Goal: Task Accomplishment & Management: Complete application form

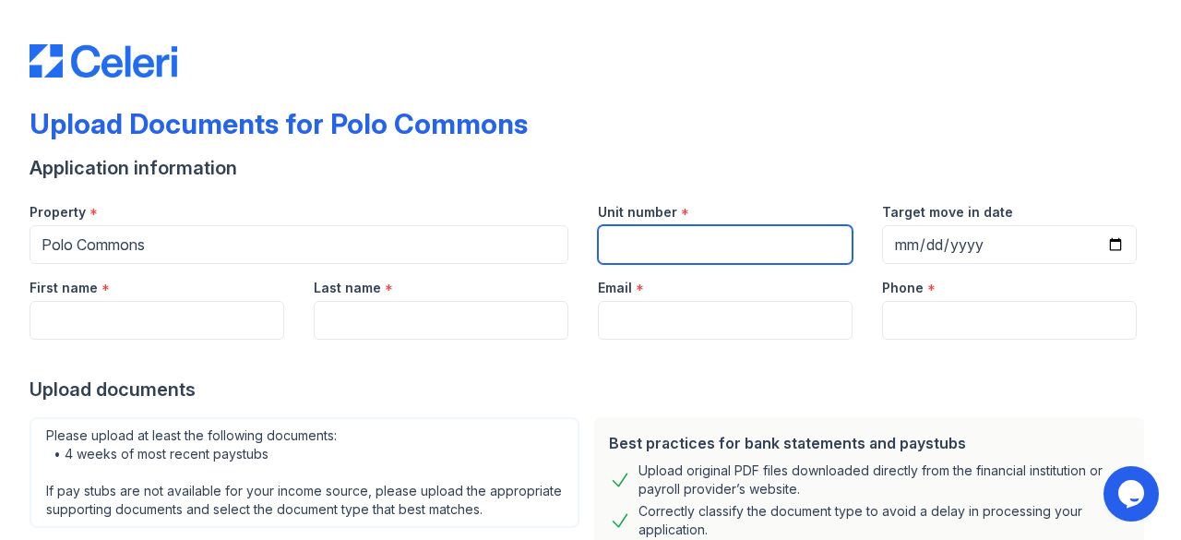
click at [655, 246] on input "Unit number" at bounding box center [725, 244] width 255 height 39
type input "0"
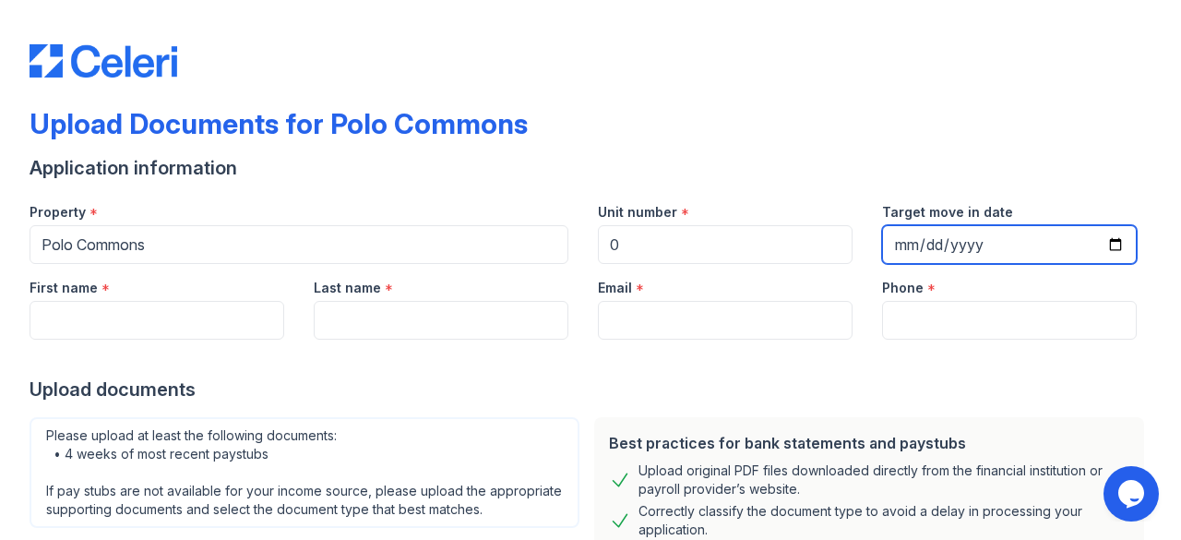
click at [910, 243] on input "Target move in date" at bounding box center [1009, 244] width 255 height 39
click at [1098, 247] on input "Target move in date" at bounding box center [1009, 244] width 255 height 39
type input "[DATE]"
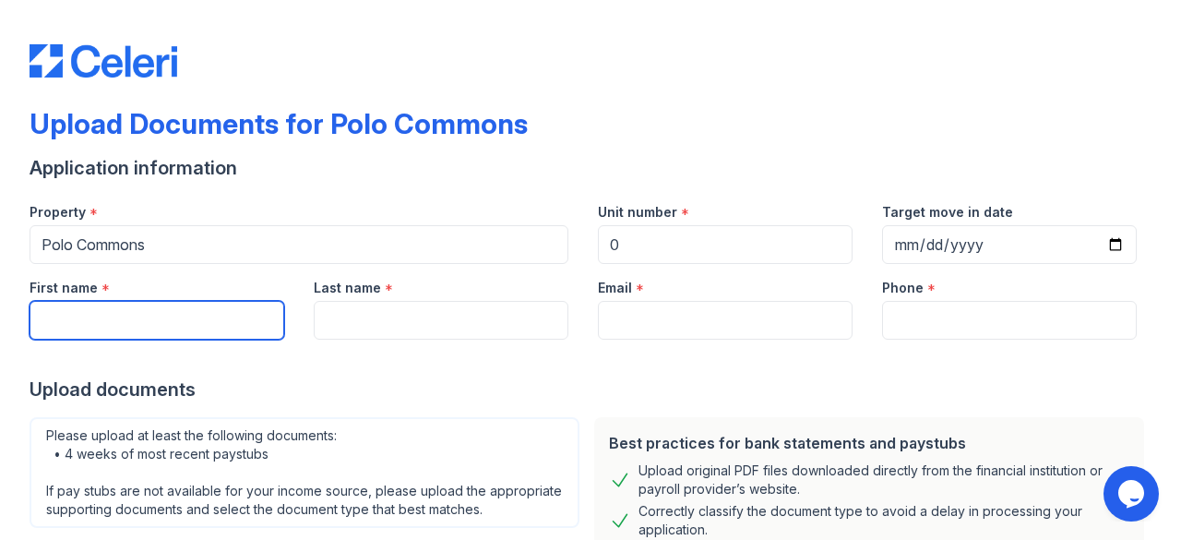
click at [169, 308] on input "First name" at bounding box center [157, 320] width 255 height 39
type input "[PERSON_NAME]"
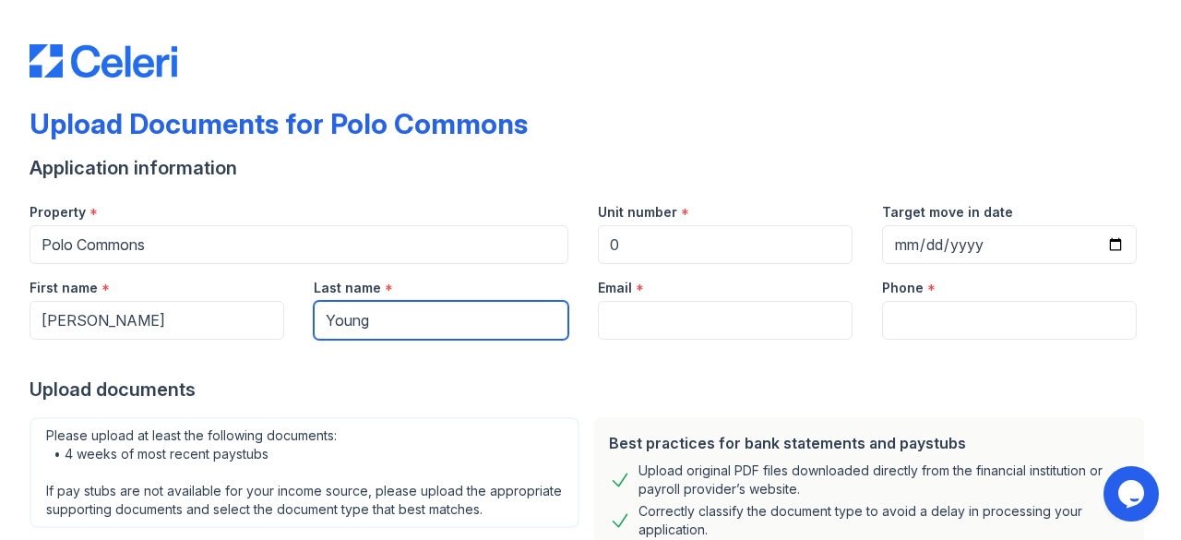
type input "Young"
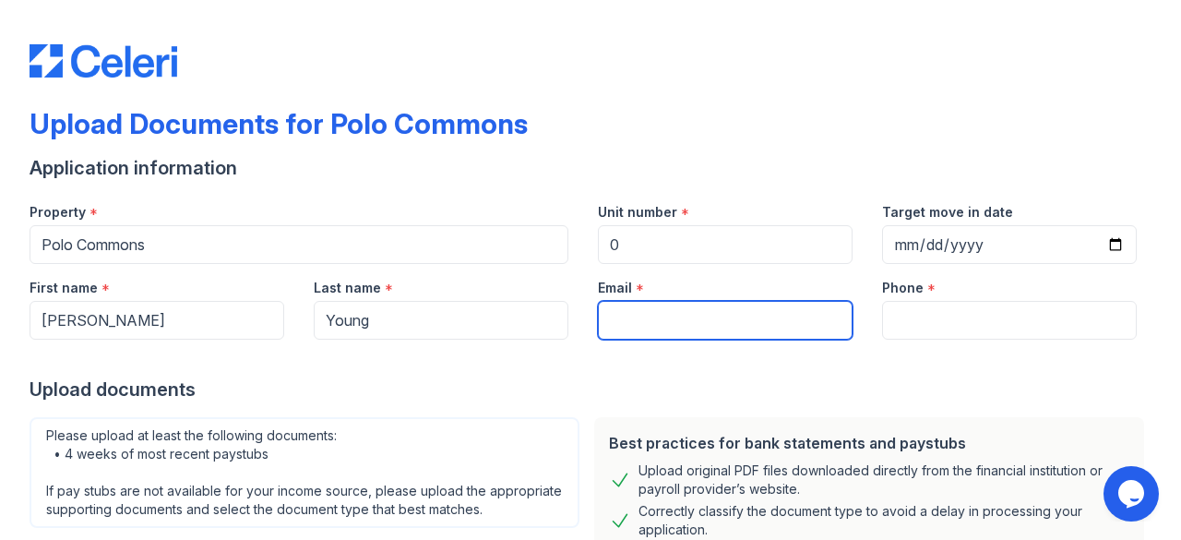
click at [673, 317] on input "Email" at bounding box center [725, 320] width 255 height 39
type input "[EMAIL_ADDRESS][DOMAIN_NAME]"
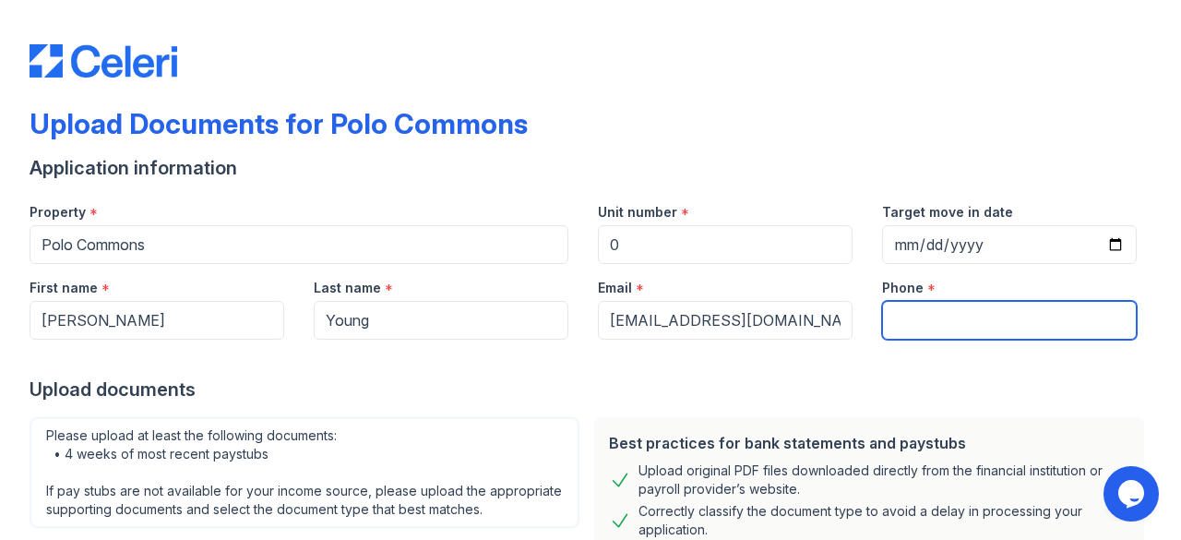
click at [889, 332] on input "Phone" at bounding box center [1009, 320] width 255 height 39
click at [953, 340] on div at bounding box center [591, 357] width 1122 height 37
click at [945, 330] on input "Phone" at bounding box center [1009, 320] width 255 height 39
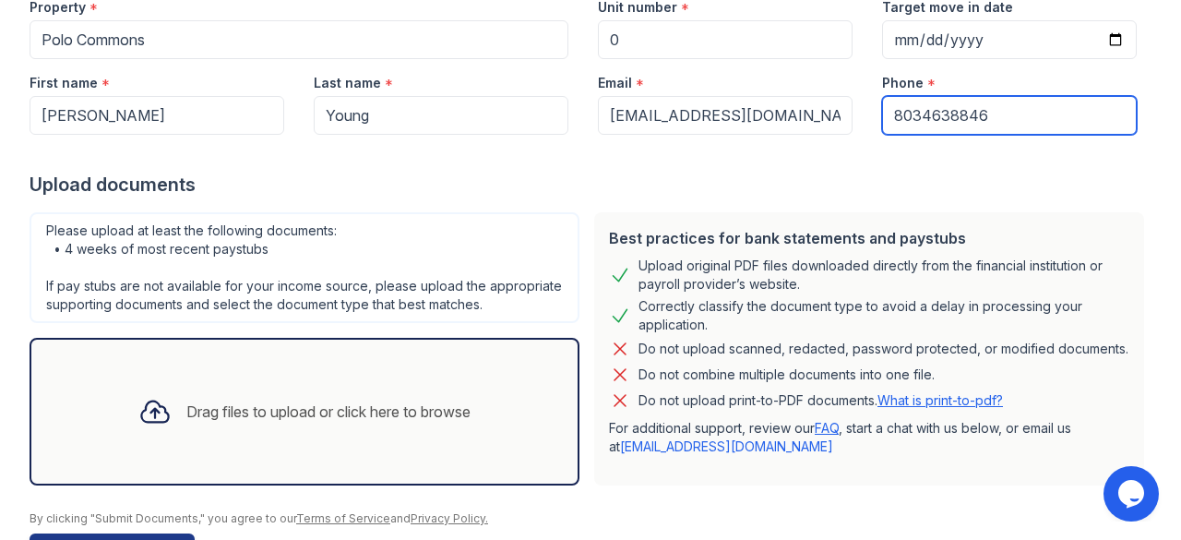
scroll to position [220, 0]
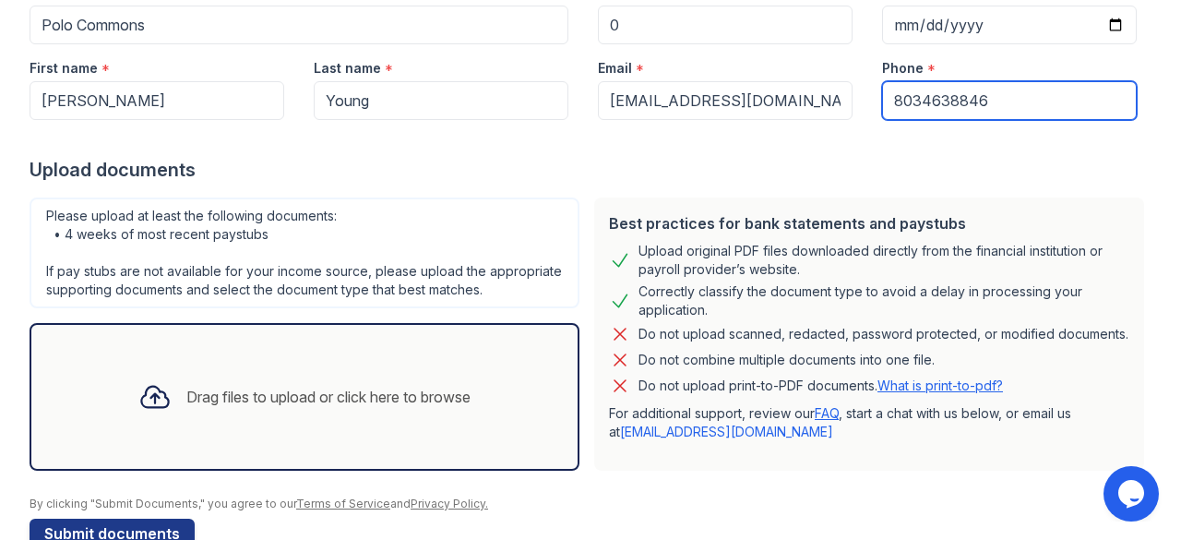
type input "8034638846"
click at [420, 408] on div "Drag files to upload or click here to browse" at bounding box center [328, 397] width 284 height 22
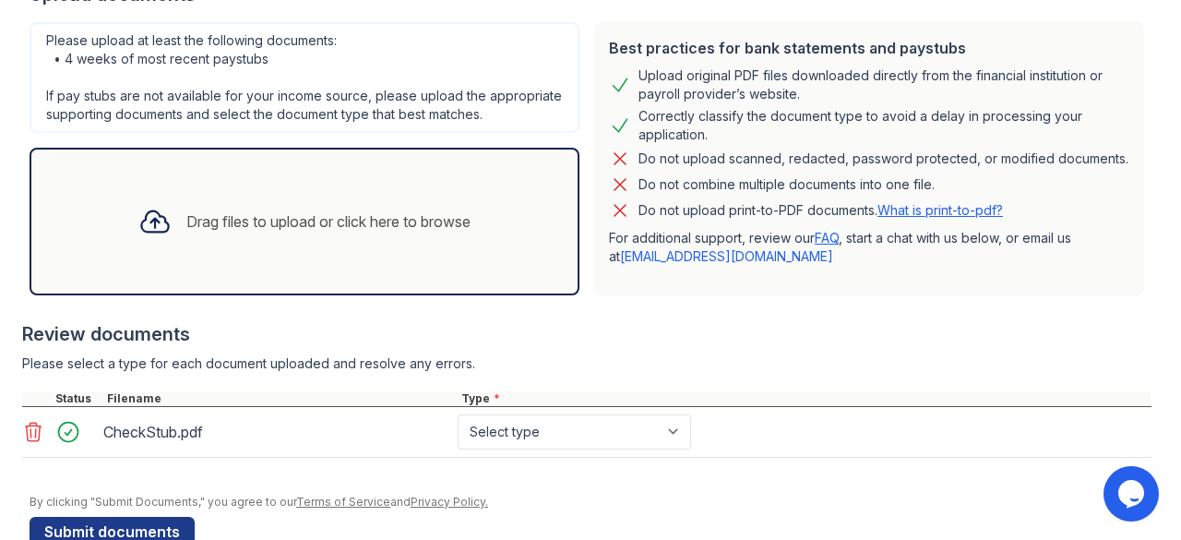
scroll to position [454, 0]
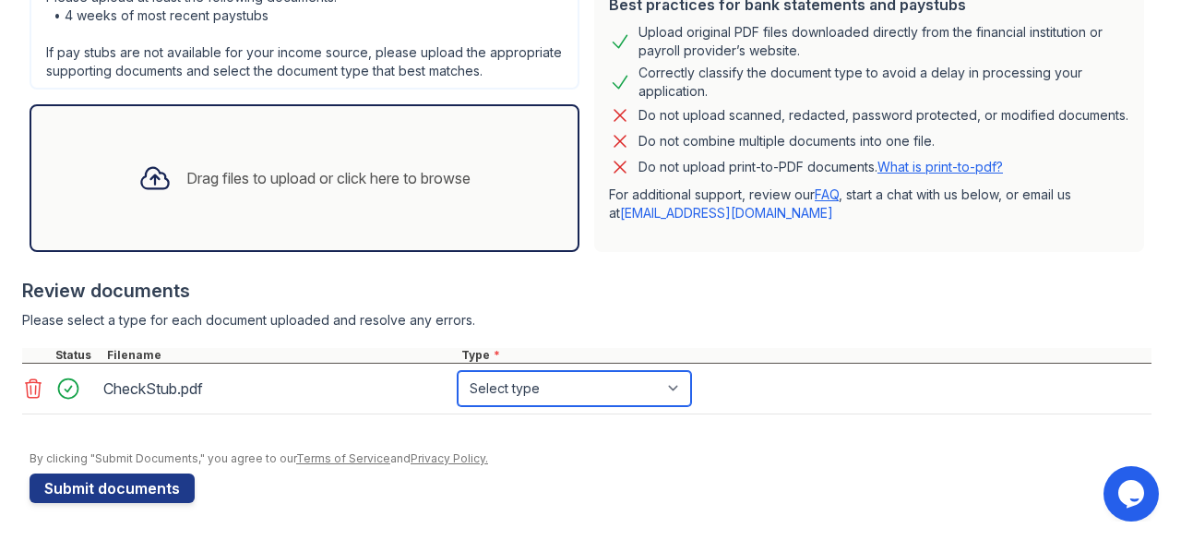
click at [576, 394] on select "Select type Paystub Bank Statement Offer Letter Tax Documents Benefit Award Let…" at bounding box center [573, 388] width 233 height 35
select select "paystub"
click at [457, 372] on select "Select type Paystub Bank Statement Offer Letter Tax Documents Benefit Award Let…" at bounding box center [573, 388] width 233 height 35
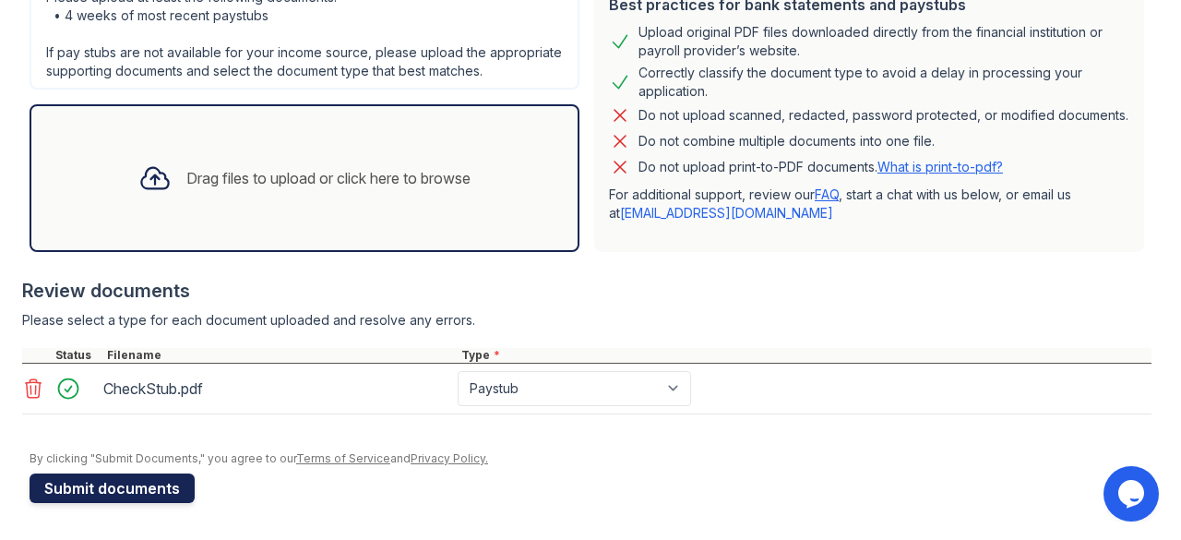
click at [107, 488] on button "Submit documents" at bounding box center [112, 488] width 165 height 30
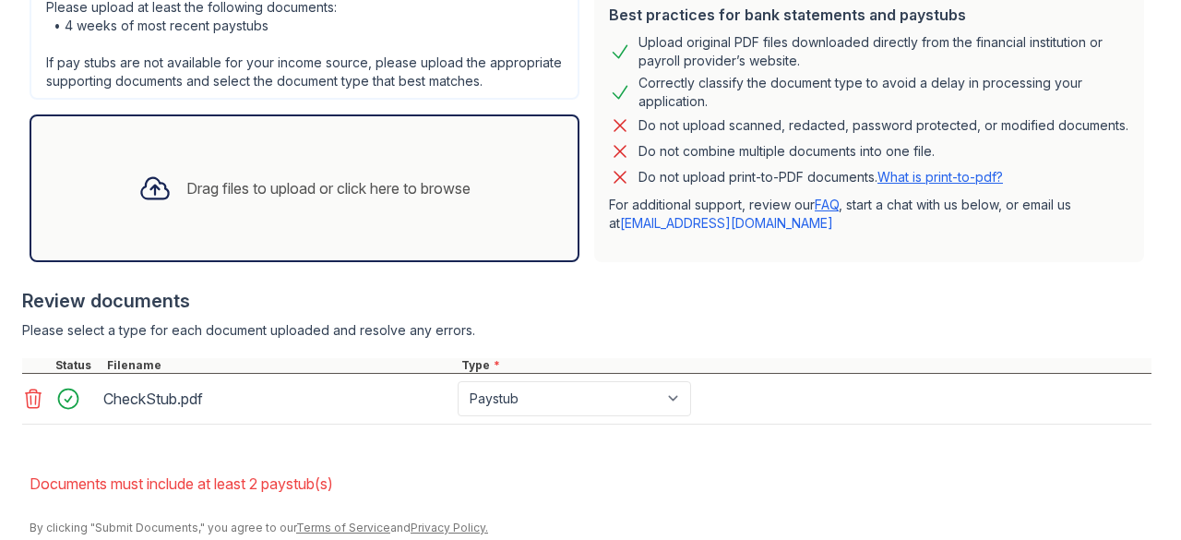
scroll to position [564, 0]
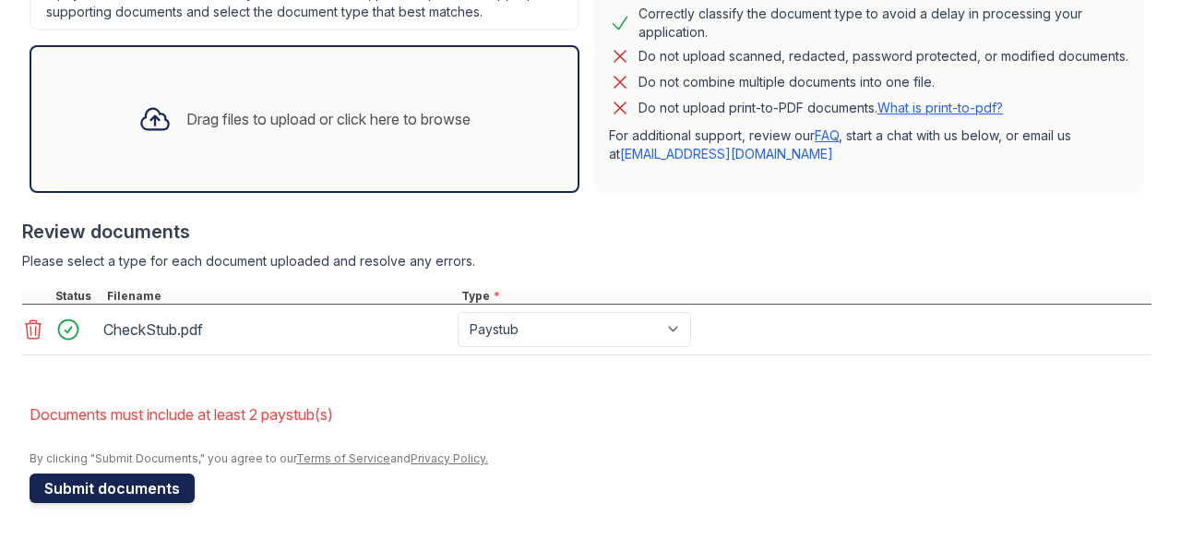
click at [169, 482] on button "Submit documents" at bounding box center [112, 488] width 165 height 30
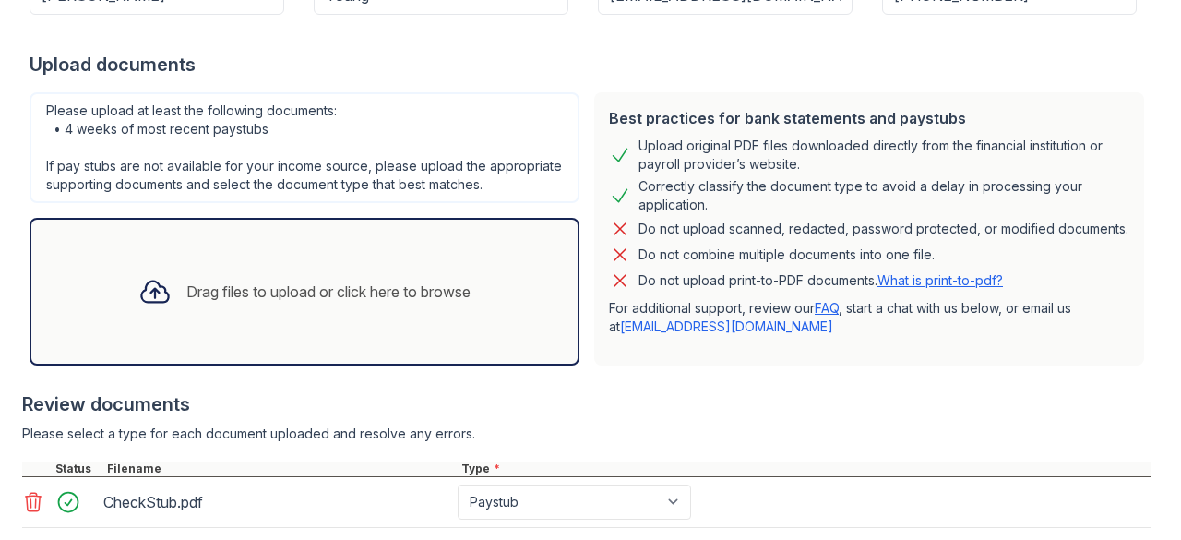
scroll to position [386, 0]
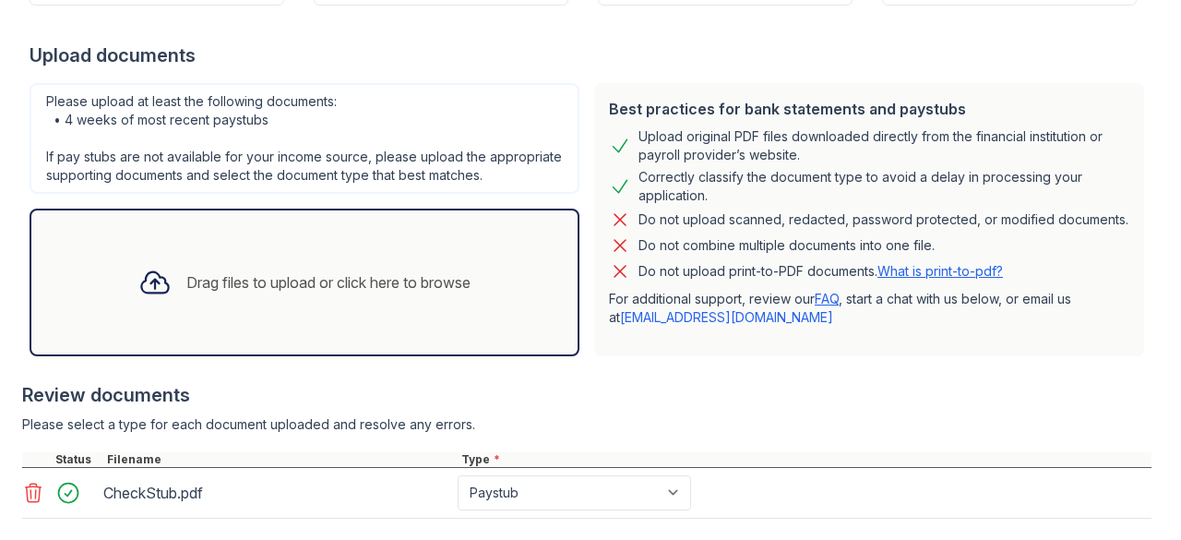
click at [459, 285] on div "Drag files to upload or click here to browse" at bounding box center [305, 282] width 362 height 63
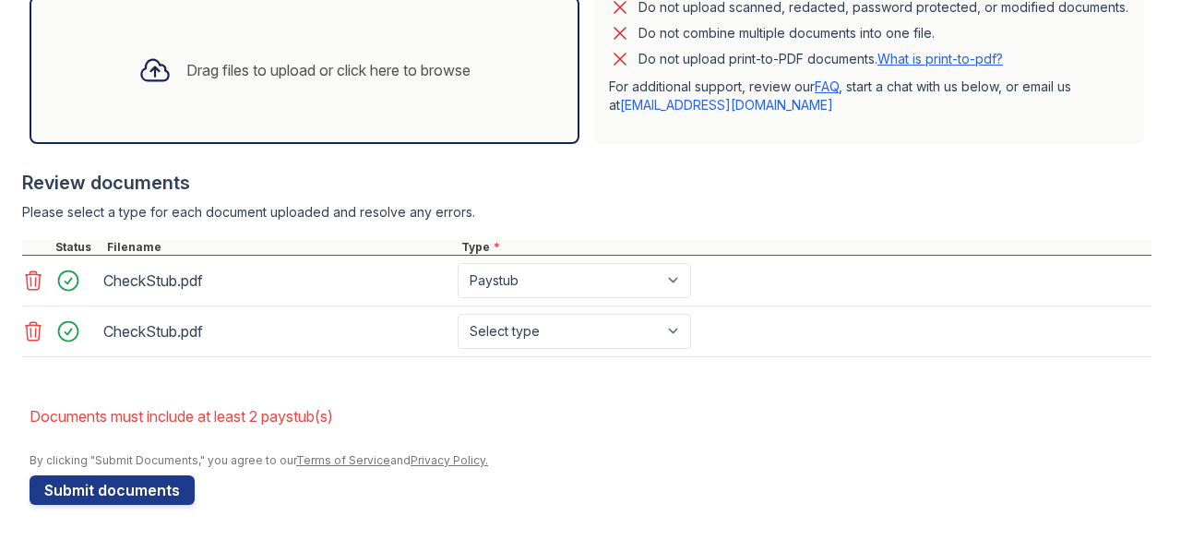
scroll to position [614, 0]
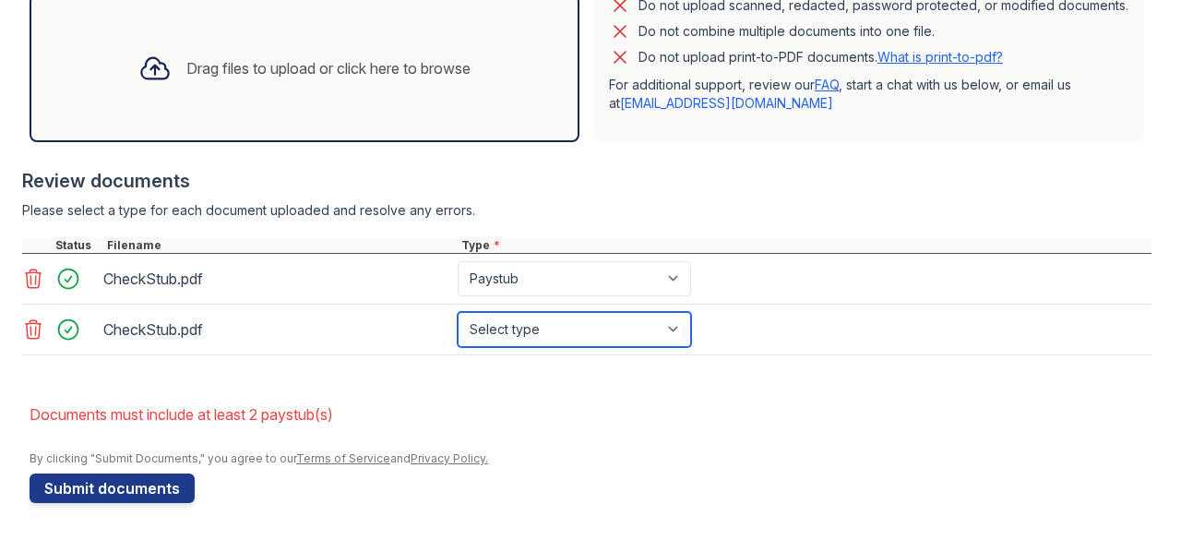
click at [659, 335] on select "Select type Paystub Bank Statement Offer Letter Tax Documents Benefit Award Let…" at bounding box center [573, 329] width 233 height 35
select select "paystub"
click at [457, 313] on select "Select type Paystub Bank Statement Offer Letter Tax Documents Benefit Award Let…" at bounding box center [573, 329] width 233 height 35
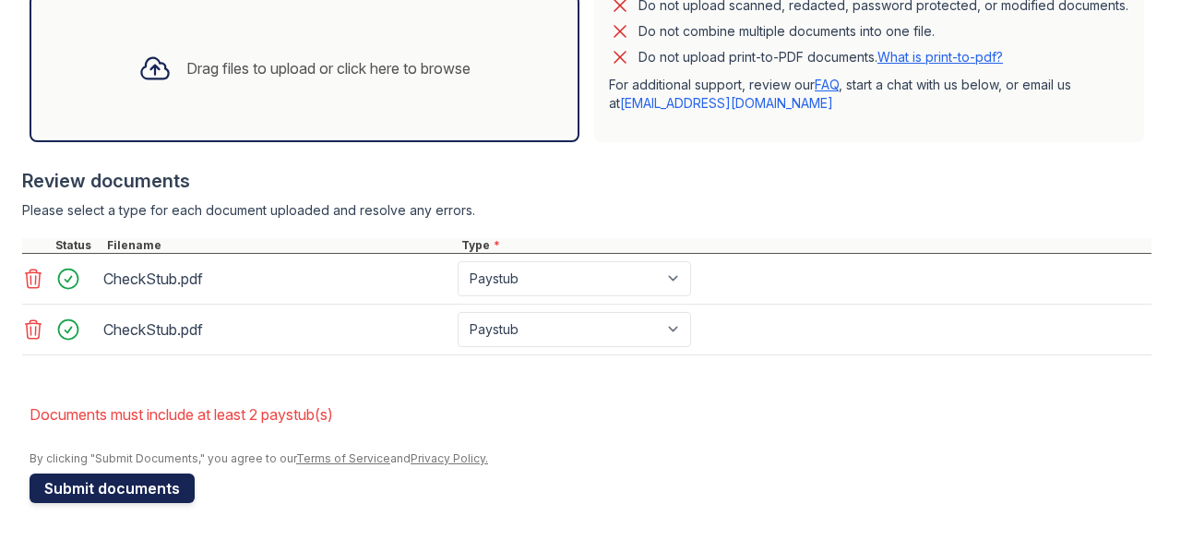
click at [137, 488] on button "Submit documents" at bounding box center [112, 488] width 165 height 30
